Goal: Ask a question

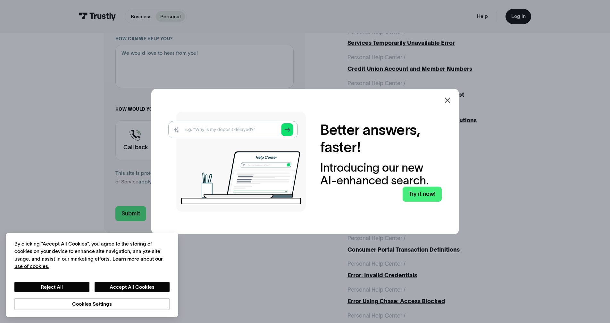
scroll to position [157, 0]
click at [137, 146] on div "Contact Trustly Support" at bounding box center [135, 139] width 41 height 40
click at [131, 146] on div "Contact Trustly Support" at bounding box center [135, 139] width 41 height 40
click at [127, 213] on input "Submit" at bounding box center [130, 212] width 31 height 15
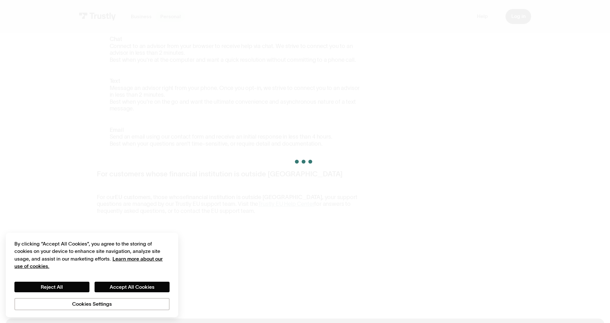
scroll to position [254, 0]
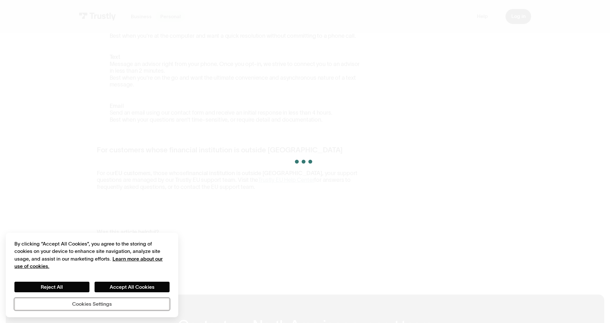
click at [107, 303] on button "Cookies Settings" at bounding box center [91, 304] width 155 height 12
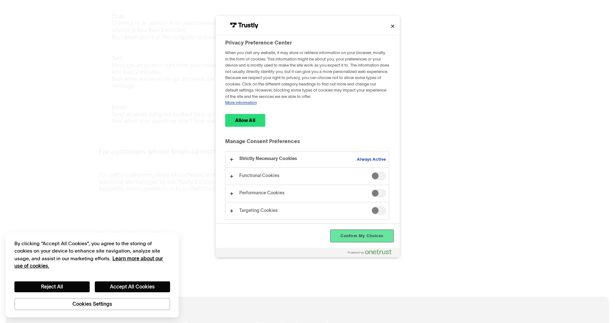
click at [364, 242] on button "Confirm My Choices" at bounding box center [362, 236] width 62 height 12
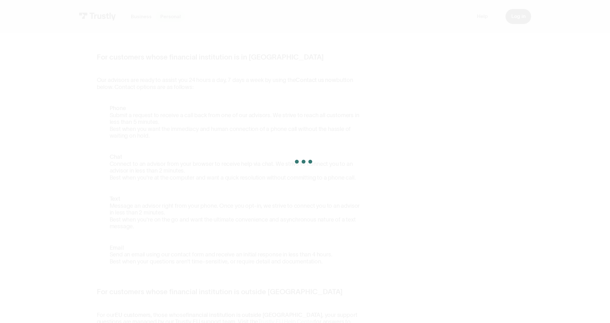
scroll to position [105, 0]
click at [168, 17] on p "Personal" at bounding box center [170, 17] width 21 height 8
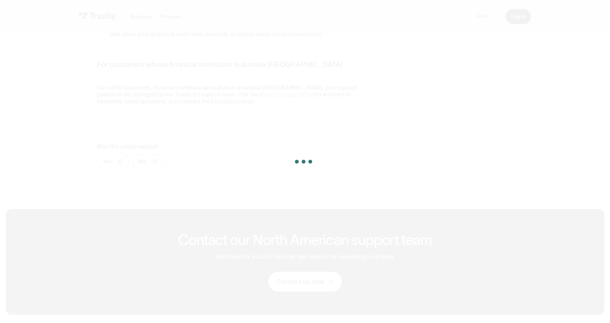
scroll to position [374, 0]
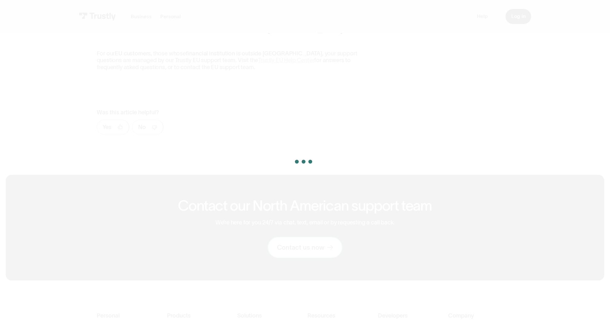
click at [319, 243] on div "Contact us now" at bounding box center [300, 247] width 47 height 8
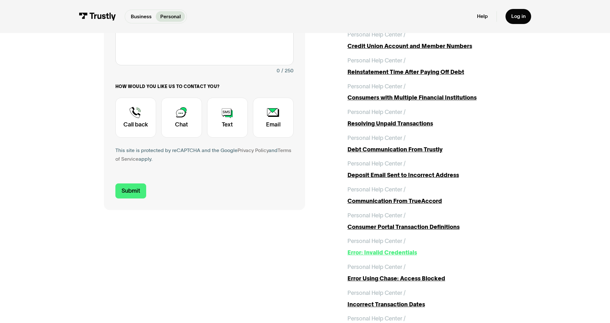
scroll to position [179, 0]
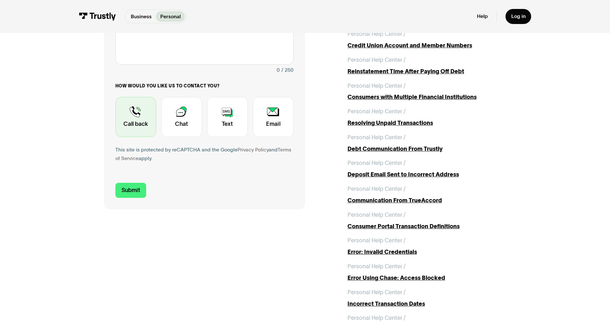
click at [151, 129] on div "Contact Trustly Support" at bounding box center [135, 117] width 41 height 40
click at [137, 190] on input "Submit" at bounding box center [130, 190] width 31 height 15
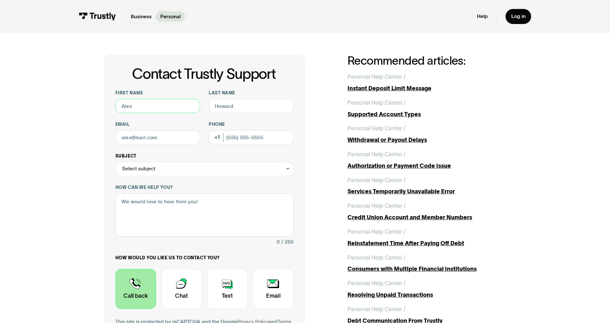
scroll to position [0, 0]
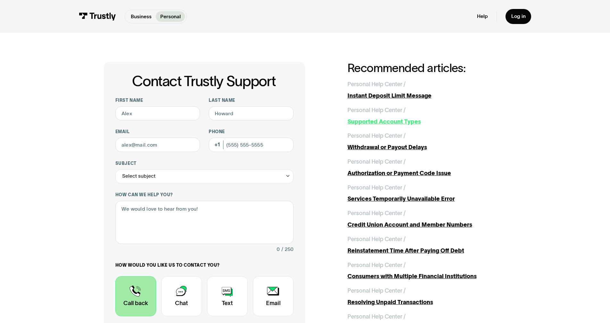
click at [358, 122] on div "Supported Account Types" at bounding box center [426, 122] width 159 height 9
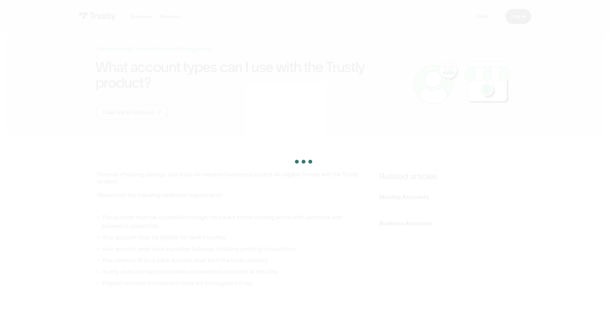
scroll to position [7, 0]
click at [162, 16] on p "Personal" at bounding box center [170, 17] width 21 height 8
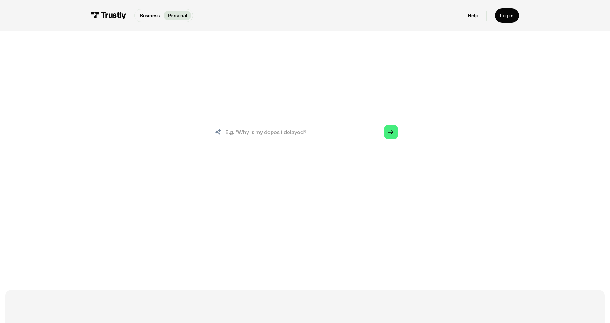
click at [305, 136] on input "search" at bounding box center [304, 132] width 197 height 22
click at [391, 135] on icon "Arrow Right" at bounding box center [390, 132] width 5 height 6
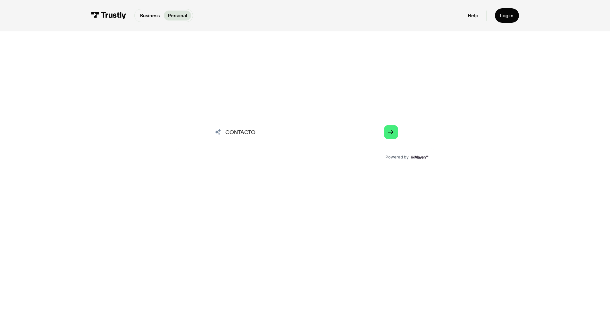
drag, startPoint x: 285, startPoint y: 136, endPoint x: 181, endPoint y: 135, distance: 104.8
click at [181, 135] on div "AI-powered search ( 1 / 4 ) Type your question and our smart search will find y…" at bounding box center [305, 160] width 394 height 78
type input "CONTACTO SERVCIO AL CLIENTE"
click at [392, 134] on icon "Arrow Right" at bounding box center [390, 132] width 5 height 6
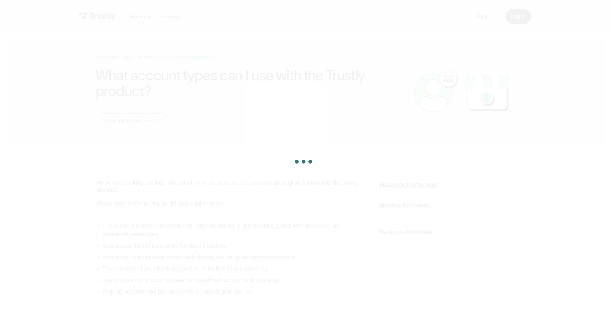
scroll to position [8, 0]
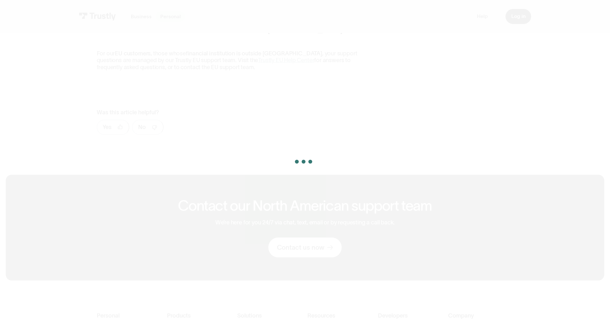
scroll to position [374, 0]
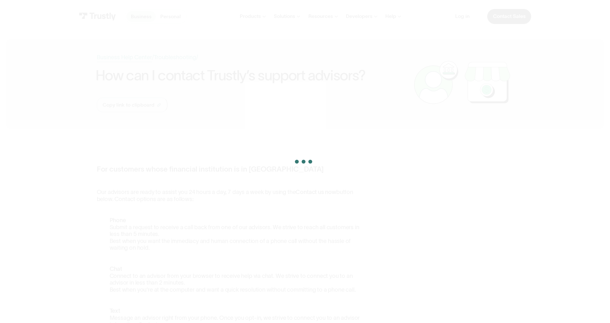
click at [141, 57] on link "Business Help Center" at bounding box center [124, 57] width 55 height 9
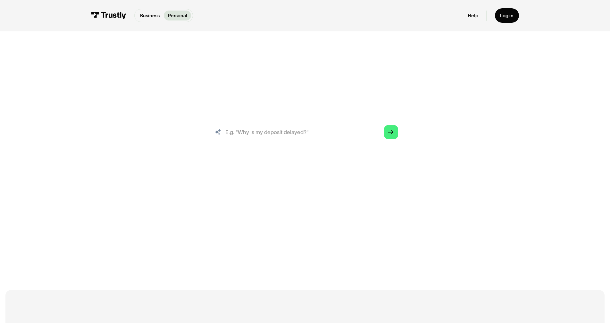
drag, startPoint x: 309, startPoint y: 134, endPoint x: 234, endPoint y: 133, distance: 75.6
click at [236, 134] on input "search" at bounding box center [304, 132] width 197 height 22
drag, startPoint x: 226, startPoint y: 131, endPoint x: 320, endPoint y: 130, distance: 94.2
click at [320, 130] on input "search" at bounding box center [304, 132] width 197 height 22
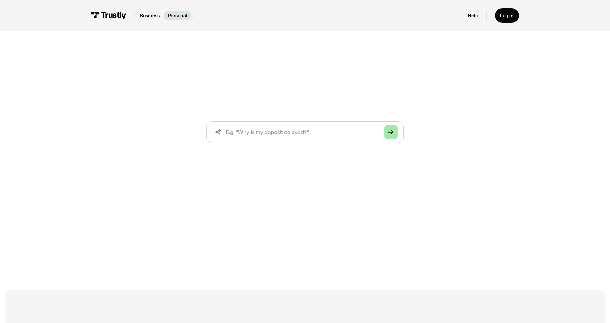
click at [392, 135] on div "Arrow Right" at bounding box center [390, 131] width 5 height 5
click at [392, 134] on polygon "Search" at bounding box center [390, 132] width 5 height 4
click at [278, 130] on input "search" at bounding box center [304, 132] width 197 height 22
